Goal: Task Accomplishment & Management: Manage account settings

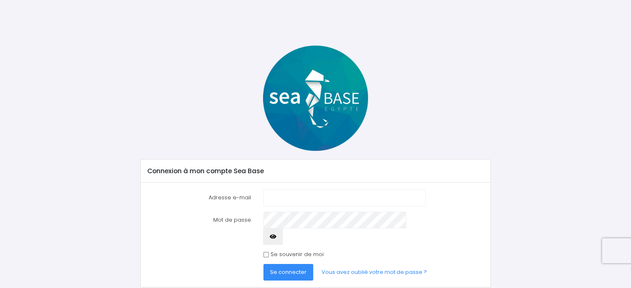
scroll to position [12, 0]
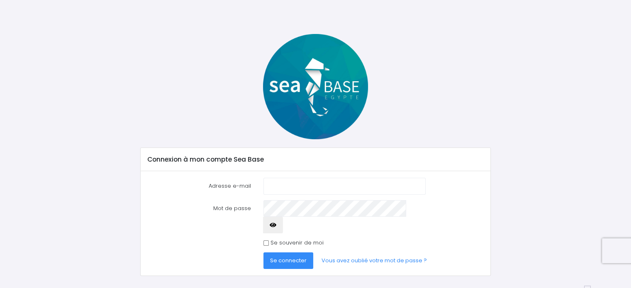
type input "[EMAIL_ADDRESS][DOMAIN_NAME]"
click at [266, 241] on input "Se souvenir de moi" at bounding box center [265, 243] width 5 height 5
checkbox input "true"
click at [288, 257] on span "Se connecter" at bounding box center [288, 261] width 37 height 8
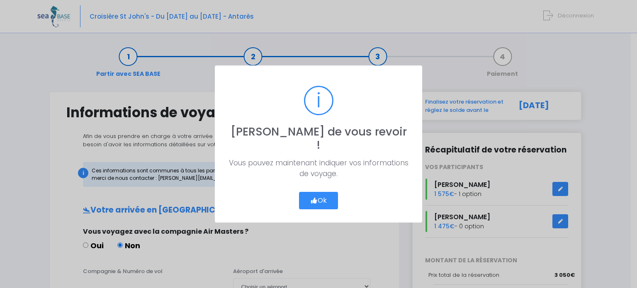
click at [320, 192] on button "Ok" at bounding box center [318, 200] width 39 height 17
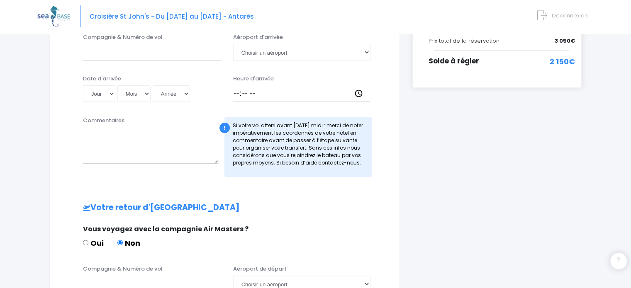
scroll to position [232, 0]
